Goal: Task Accomplishment & Management: Complete application form

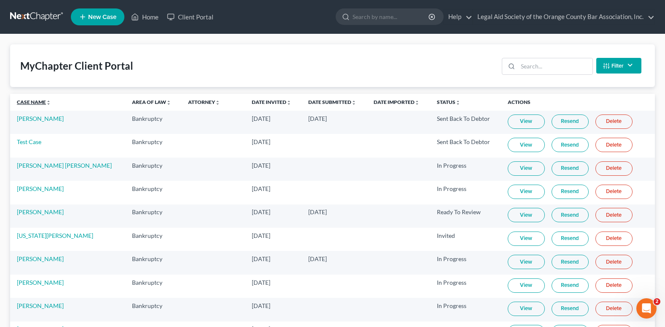
click at [32, 103] on link "Case Name unfold_more expand_more expand_less" at bounding box center [34, 102] width 34 height 6
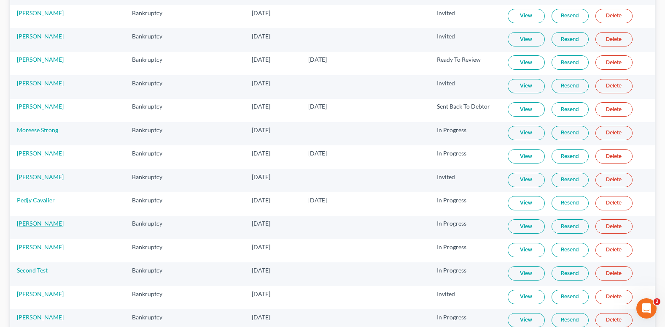
scroll to position [844, 0]
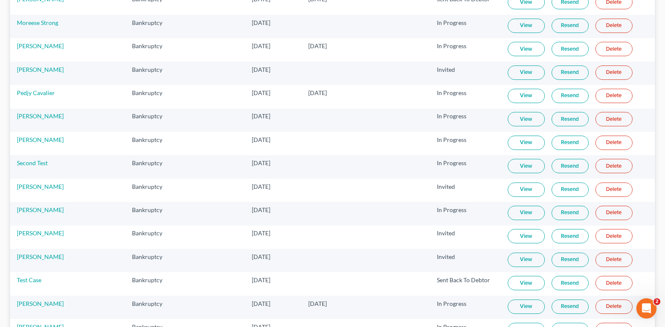
click at [562, 262] on link "Resend" at bounding box center [570, 259] width 37 height 14
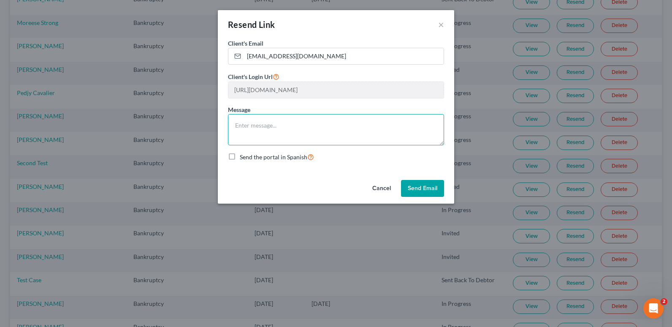
click at [253, 115] on textarea at bounding box center [336, 129] width 216 height 31
type textarea "2nd attempt to send link"
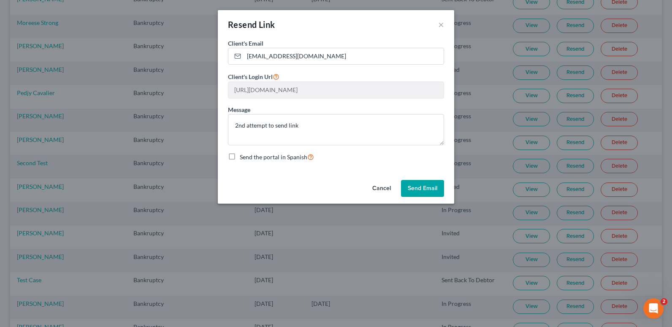
click at [415, 185] on button "Send Email" at bounding box center [422, 188] width 43 height 17
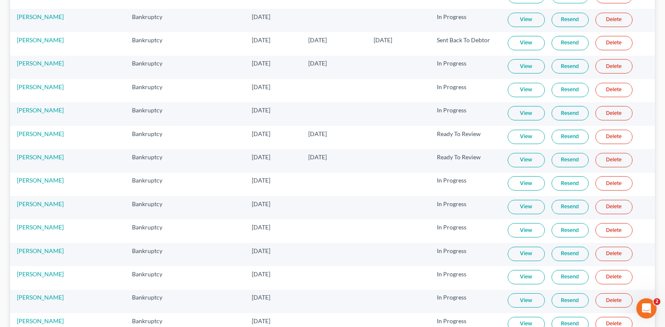
scroll to position [0, 0]
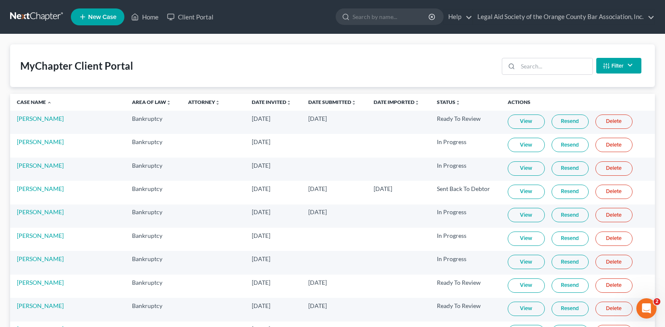
click at [99, 16] on span "New Case" at bounding box center [102, 17] width 28 height 6
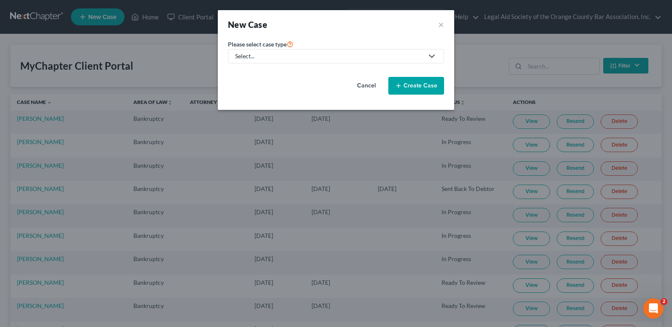
click at [354, 54] on div "Select..." at bounding box center [329, 56] width 188 height 8
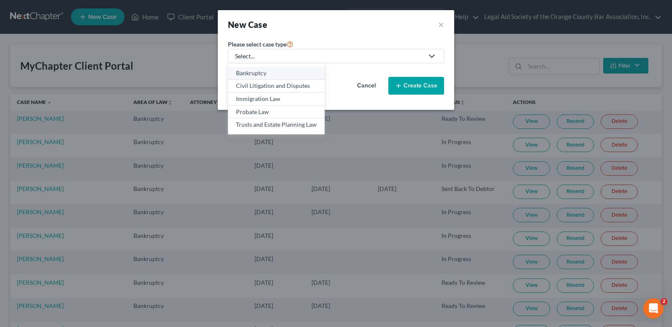
click at [262, 74] on div "Bankruptcy" at bounding box center [276, 73] width 81 height 8
select select "15"
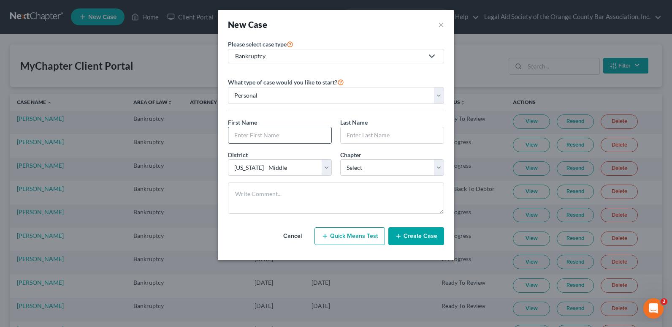
click at [244, 134] on input "text" at bounding box center [279, 135] width 103 height 16
click at [246, 130] on input "text" at bounding box center [279, 135] width 103 height 16
paste input "[PERSON_NAME]"
type input "[PERSON_NAME]"
click at [361, 136] on input "text" at bounding box center [392, 135] width 103 height 16
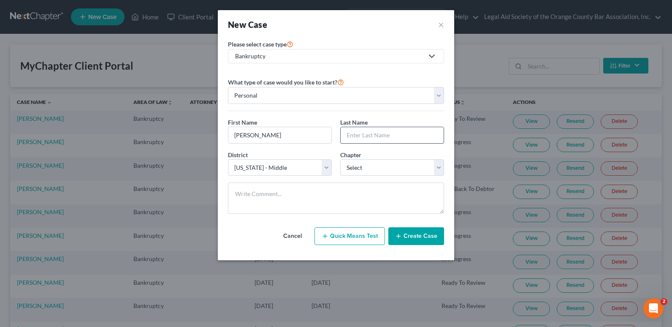
paste input "[PERSON_NAME]"
type input "[PERSON_NAME]"
drag, startPoint x: 266, startPoint y: 135, endPoint x: 331, endPoint y: 128, distance: 65.4
click at [328, 135] on input "[PERSON_NAME]" at bounding box center [279, 135] width 103 height 16
type input "[PERSON_NAME]"
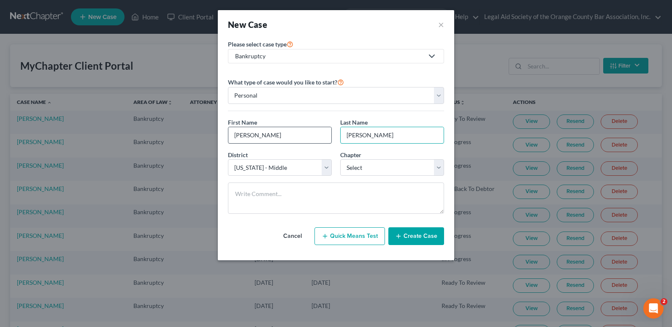
drag, startPoint x: 387, startPoint y: 137, endPoint x: 281, endPoint y: 136, distance: 105.5
click at [281, 136] on div "First Name * [PERSON_NAME] Last Name * [PERSON_NAME]" at bounding box center [336, 134] width 224 height 32
type input "[PERSON_NAME]"
click at [382, 170] on select "Select 7 11 12 13" at bounding box center [392, 167] width 104 height 17
select select "0"
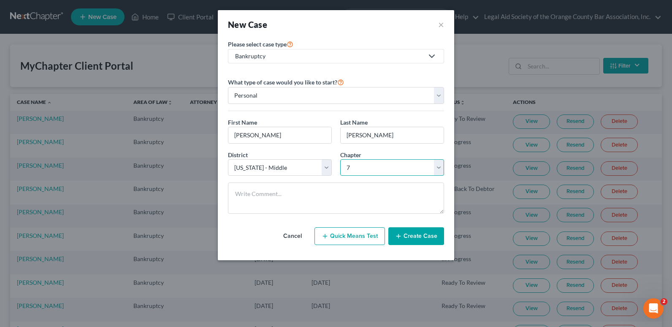
click at [340, 159] on select "Select 7 11 12 13" at bounding box center [392, 167] width 104 height 17
click at [428, 238] on button "Create Case" at bounding box center [416, 236] width 56 height 18
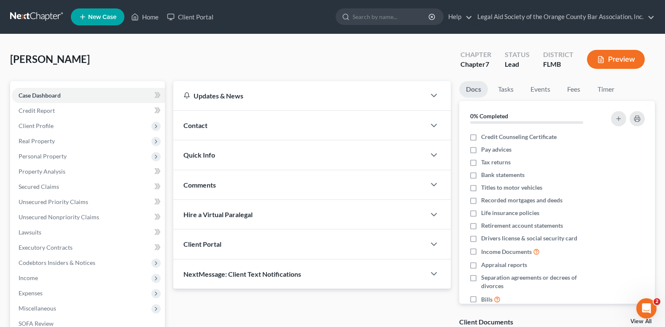
click at [198, 124] on span "Contact" at bounding box center [196, 125] width 24 height 8
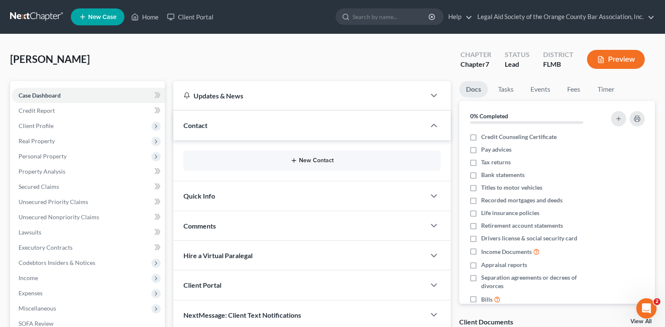
click at [306, 158] on button "New Contact" at bounding box center [312, 160] width 244 height 7
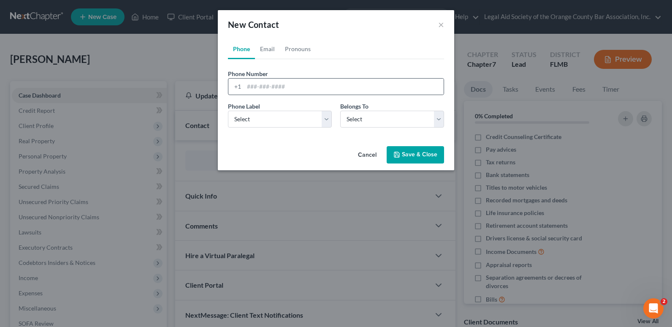
click at [243, 86] on div "+1" at bounding box center [236, 86] width 16 height 16
paste input "[PHONE_NUMBER]"
type input "[PHONE_NUMBER]"
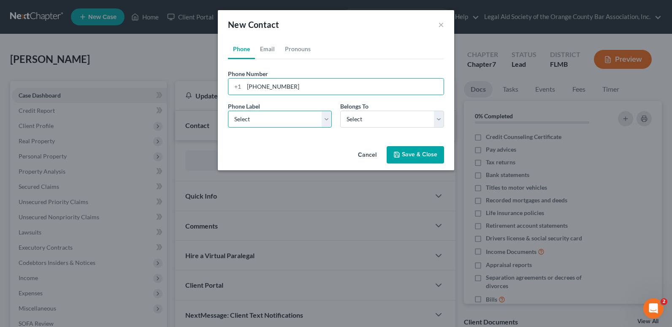
click at [265, 122] on select "Select Mobile Home Work Other" at bounding box center [280, 119] width 104 height 17
select select "1"
click at [228, 111] on select "Select Mobile Home Work Other" at bounding box center [280, 119] width 104 height 17
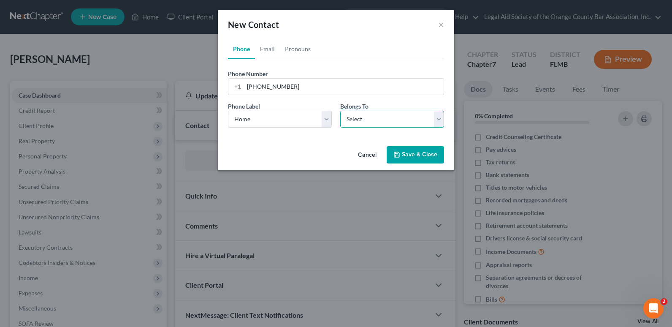
drag, startPoint x: 356, startPoint y: 121, endPoint x: 353, endPoint y: 128, distance: 8.1
click at [356, 121] on select "Select Client Other" at bounding box center [392, 119] width 104 height 17
select select "0"
click at [340, 111] on select "Select Client Other" at bounding box center [392, 119] width 104 height 17
select select "0"
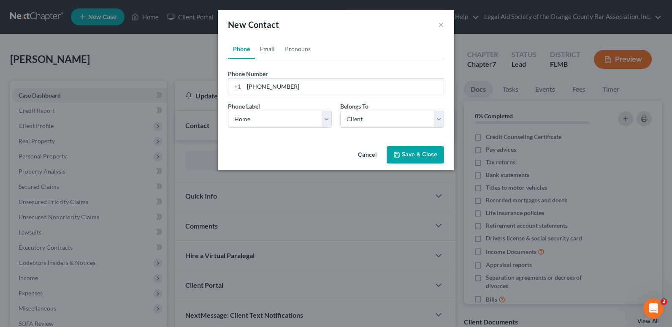
click at [268, 49] on link "Email" at bounding box center [267, 49] width 25 height 20
click at [249, 87] on input "email" at bounding box center [344, 86] width 200 height 16
paste input "[EMAIL_ADDRESS][DOMAIN_NAME]"
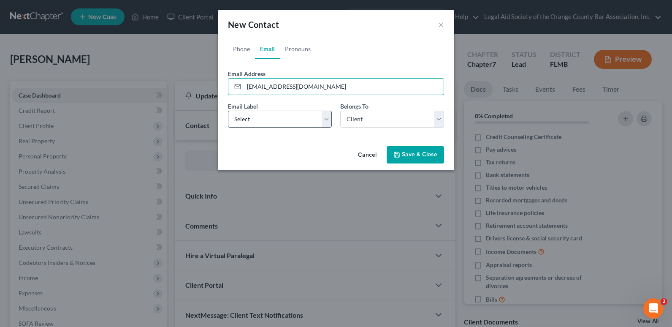
type input "[EMAIL_ADDRESS][DOMAIN_NAME]"
drag, startPoint x: 291, startPoint y: 120, endPoint x: 284, endPoint y: 125, distance: 9.0
click at [291, 120] on select "Select Home Work Other" at bounding box center [280, 119] width 104 height 17
select select "0"
click at [228, 111] on select "Select Home Work Other" at bounding box center [280, 119] width 104 height 17
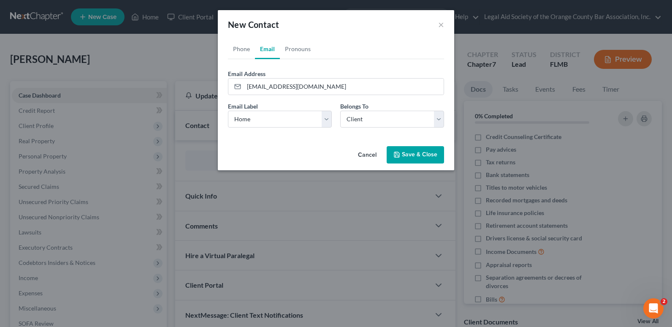
click at [416, 157] on button "Save & Close" at bounding box center [415, 155] width 57 height 18
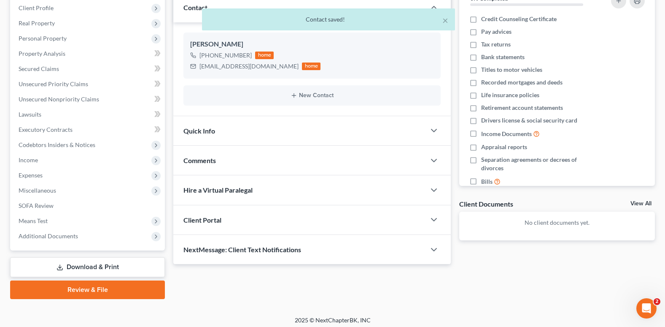
scroll to position [122, 0]
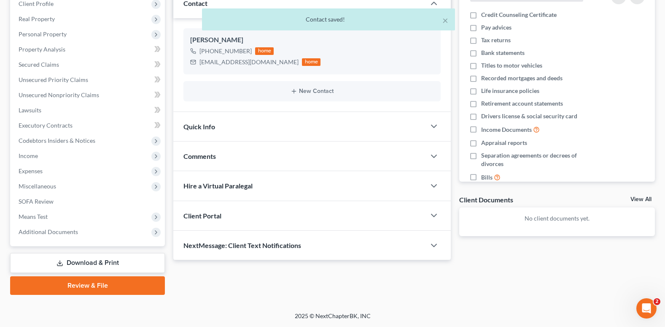
click at [264, 222] on div "Client Portal" at bounding box center [299, 215] width 252 height 29
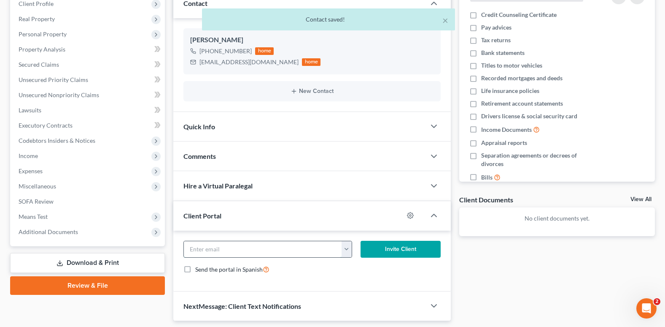
click at [283, 251] on input "email" at bounding box center [263, 249] width 158 height 16
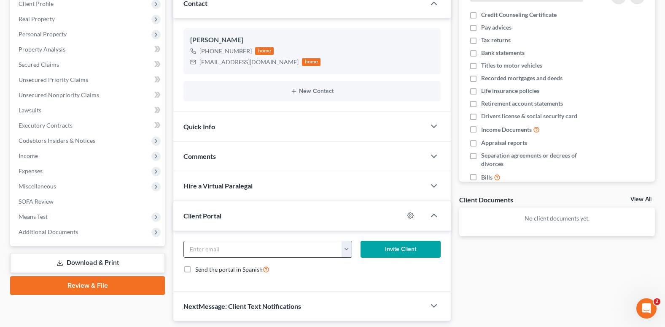
click at [347, 252] on button "button" at bounding box center [347, 249] width 10 height 16
click at [361, 267] on link "[EMAIL_ADDRESS][DOMAIN_NAME]" at bounding box center [398, 267] width 115 height 14
type input "[EMAIL_ADDRESS][DOMAIN_NAME]"
click at [381, 249] on button "Invite Client" at bounding box center [401, 249] width 80 height 17
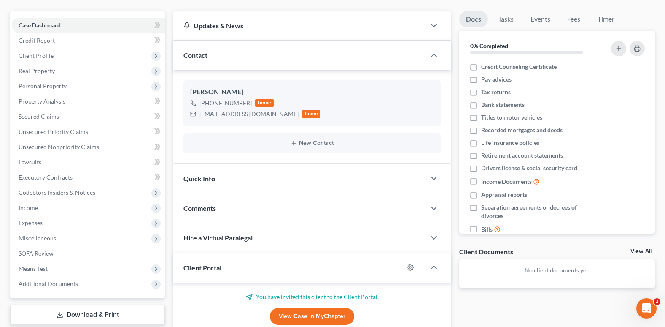
scroll to position [0, 0]
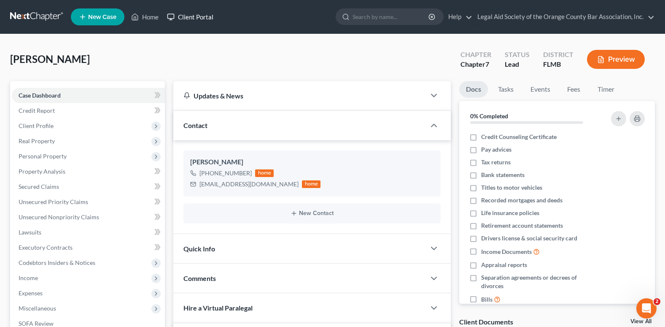
click at [185, 12] on link "Client Portal" at bounding box center [190, 16] width 55 height 15
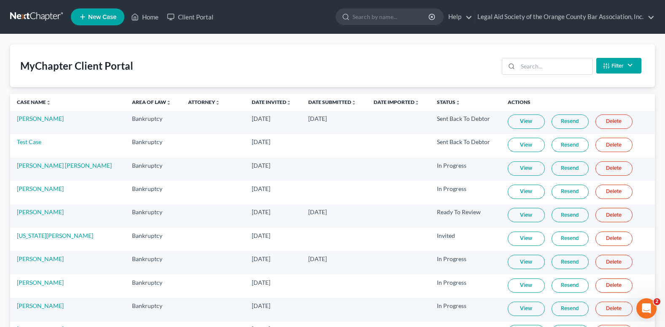
click at [430, 97] on th "Status unfold_more expand_more expand_less" at bounding box center [465, 102] width 71 height 17
click at [437, 104] on link "Status unfold_more expand_more expand_less" at bounding box center [449, 102] width 24 height 6
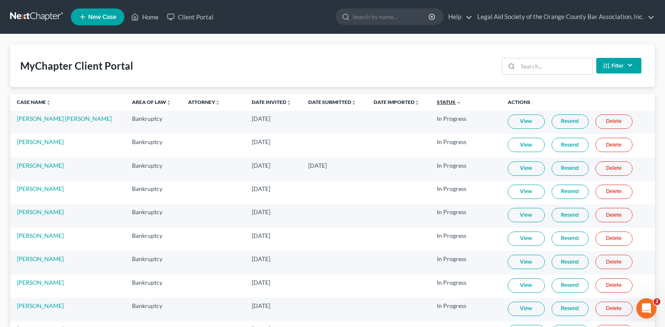
click at [437, 103] on link "Status unfold_more expand_more expand_less" at bounding box center [449, 102] width 24 height 6
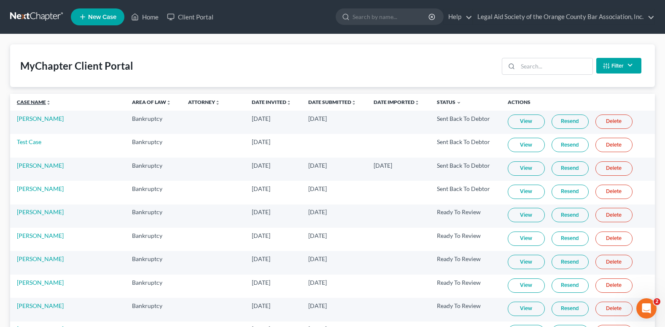
click at [34, 103] on link "Case Name unfold_more expand_more expand_less" at bounding box center [34, 102] width 34 height 6
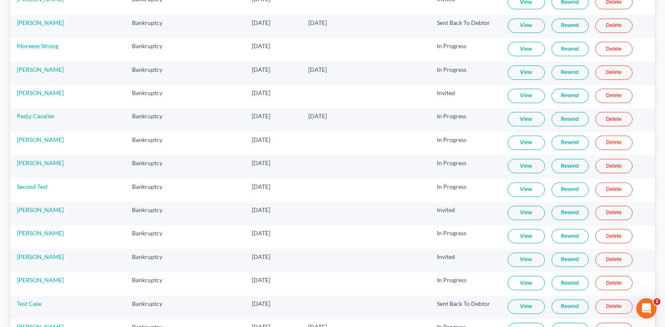
scroll to position [886, 0]
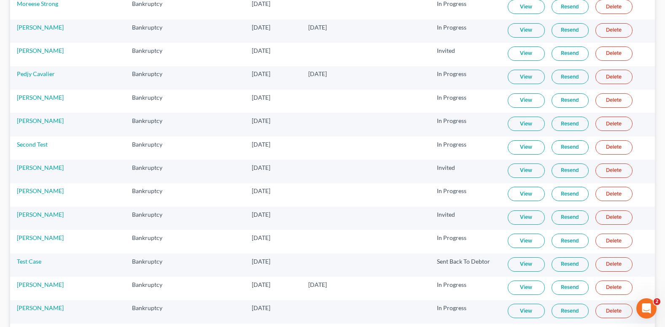
click at [508, 313] on link "View" at bounding box center [526, 310] width 37 height 14
